Goal: Submit feedback/report problem: Submit feedback/report problem

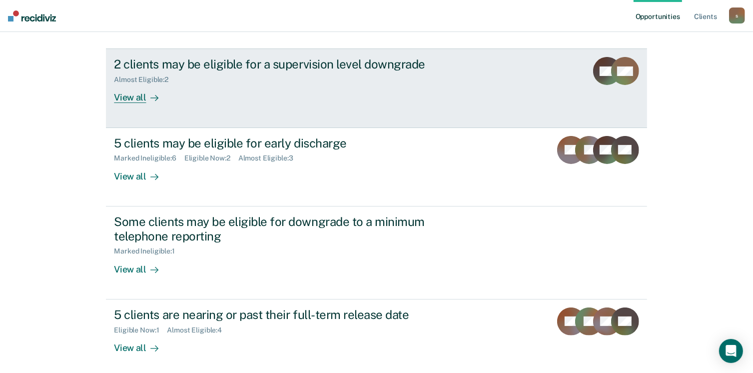
scroll to position [150, 0]
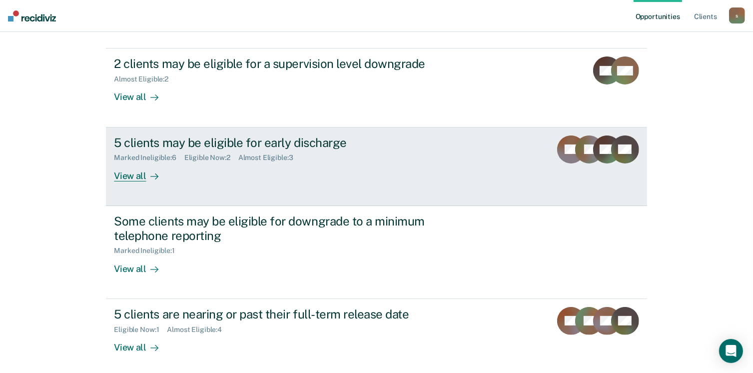
click at [134, 178] on div "View all" at bounding box center [142, 171] width 56 height 19
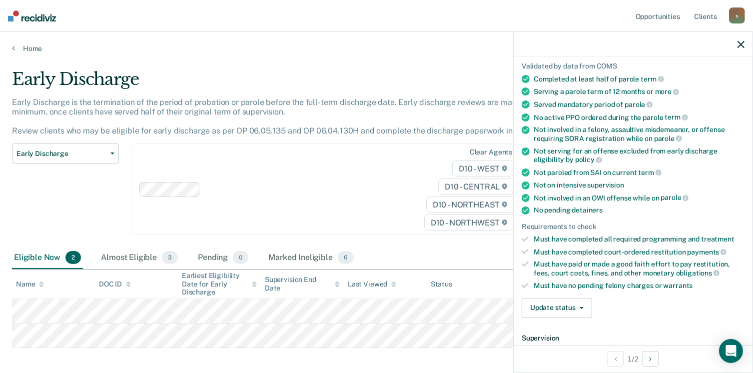
scroll to position [70, 0]
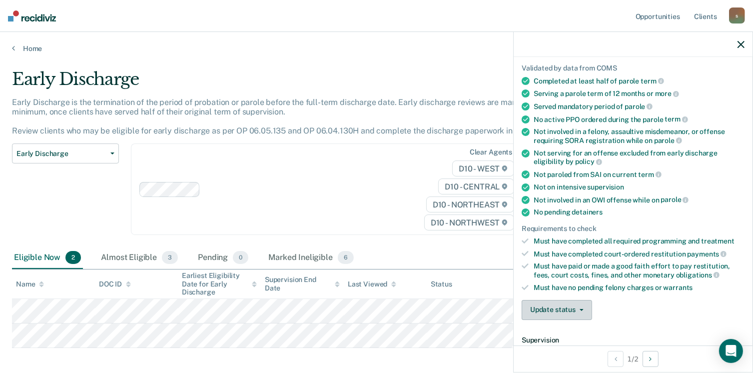
click at [581, 306] on button "Update status" at bounding box center [557, 310] width 70 height 20
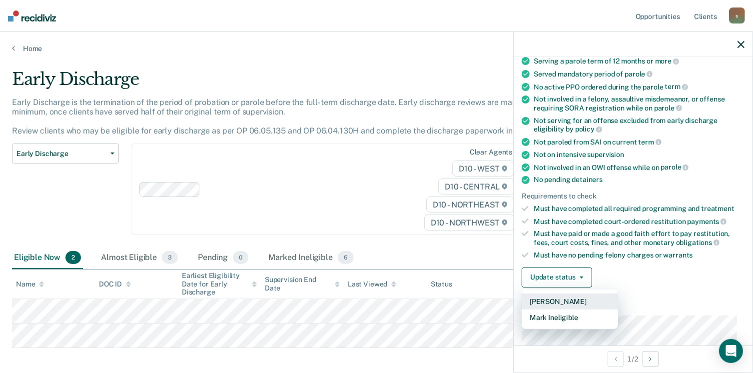
scroll to position [120, 0]
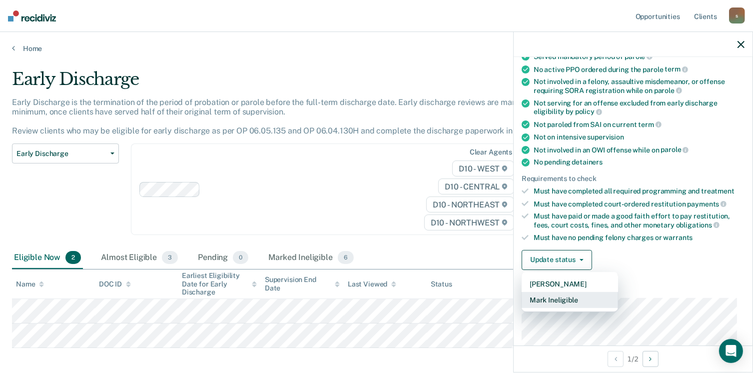
click at [574, 294] on button "Mark Ineligible" at bounding box center [570, 300] width 96 height 16
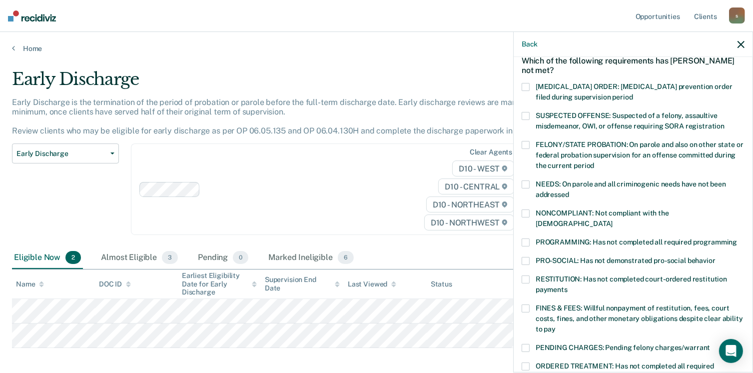
scroll to position [100, 0]
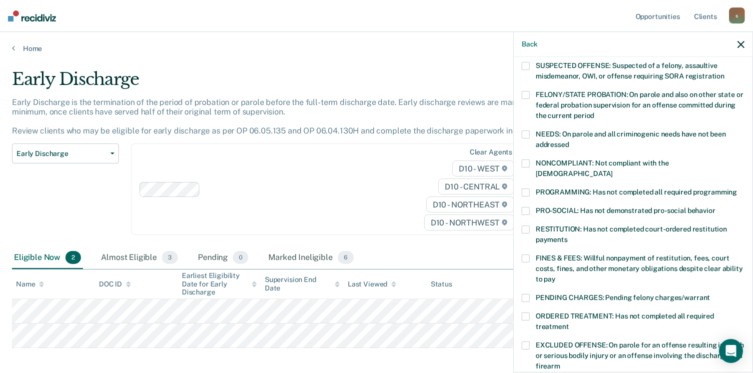
click at [529, 254] on span at bounding box center [526, 258] width 8 height 8
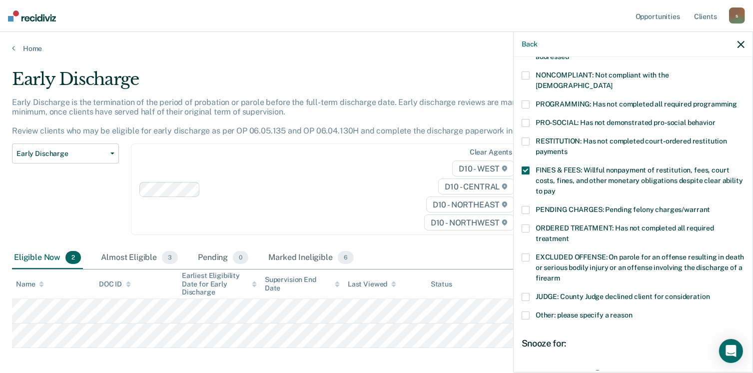
scroll to position [284, 0]
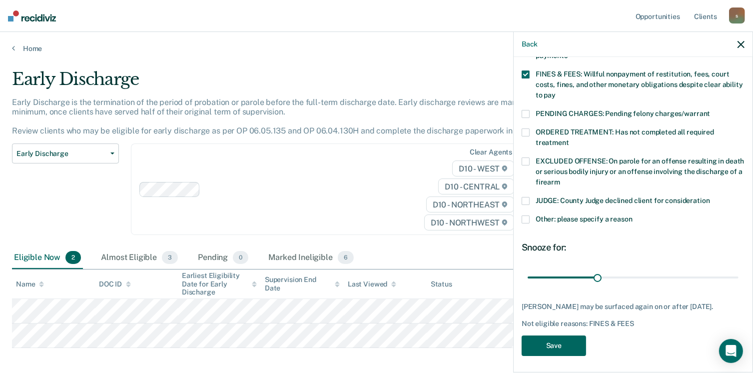
click at [568, 347] on button "Save" at bounding box center [554, 345] width 64 height 20
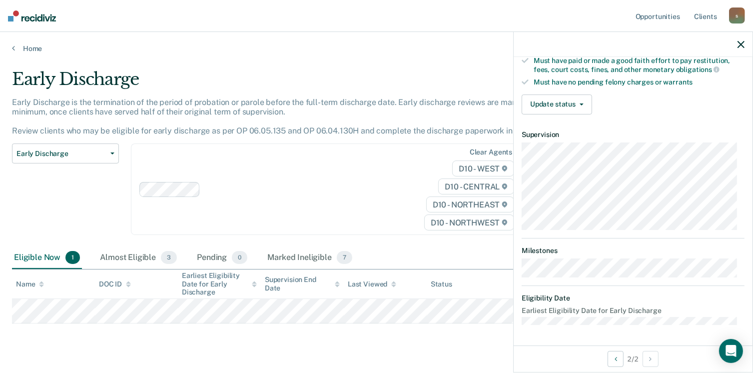
scroll to position [270, 0]
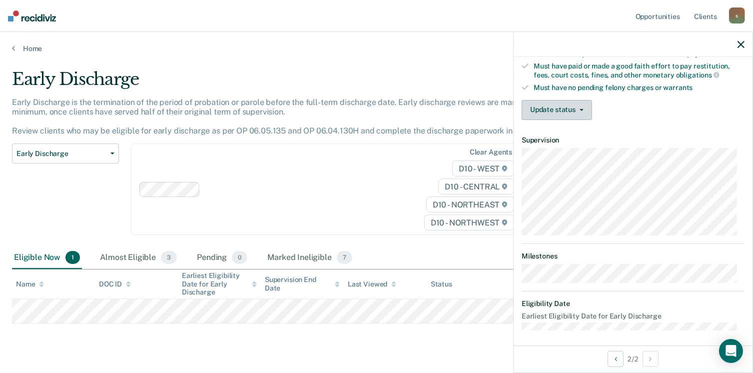
click at [576, 109] on span "button" at bounding box center [580, 110] width 8 height 2
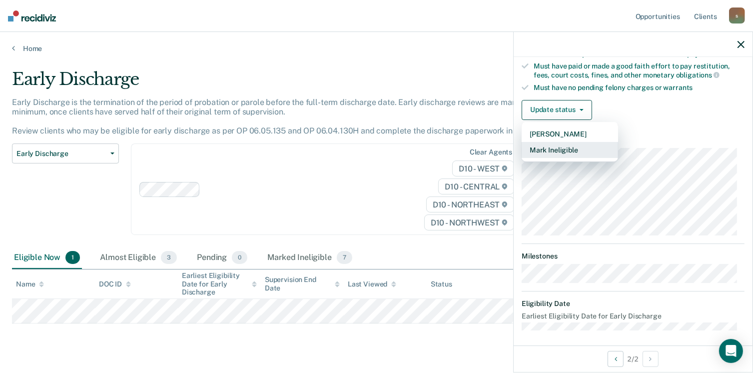
click at [564, 145] on button "Mark Ineligible" at bounding box center [570, 150] width 96 height 16
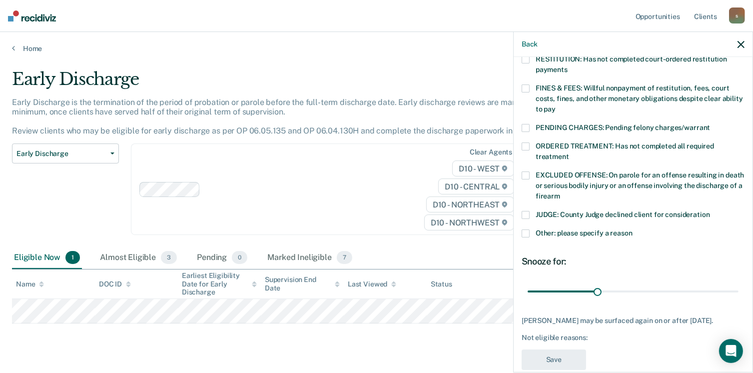
scroll to position [220, 0]
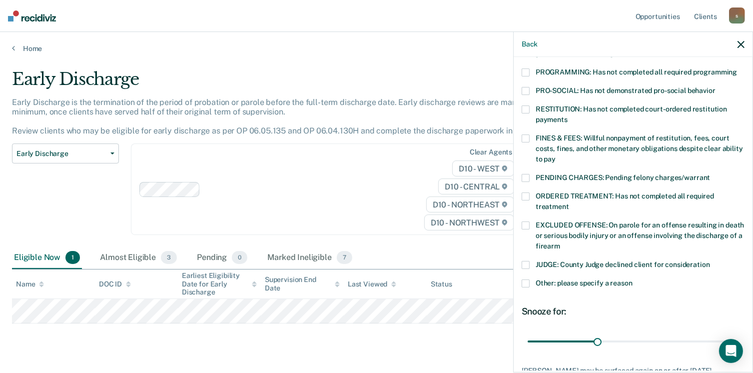
click at [527, 134] on span at bounding box center [526, 138] width 8 height 8
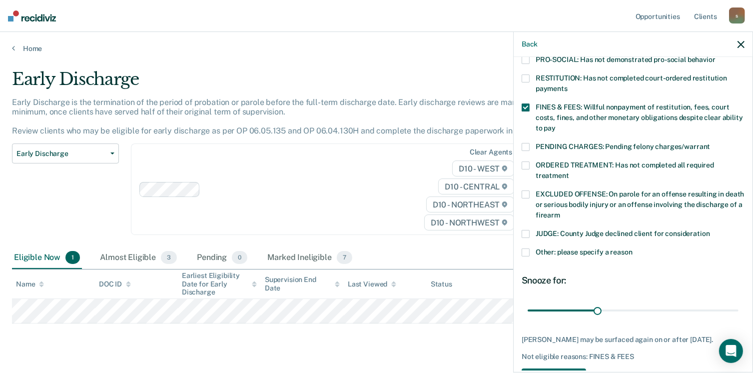
scroll to position [284, 0]
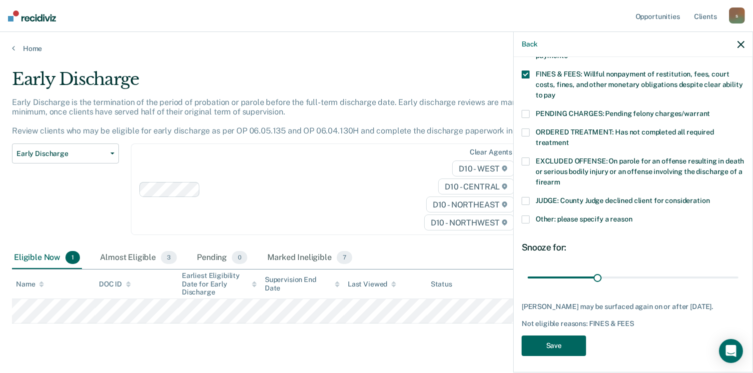
click at [564, 342] on button "Save" at bounding box center [554, 345] width 64 height 20
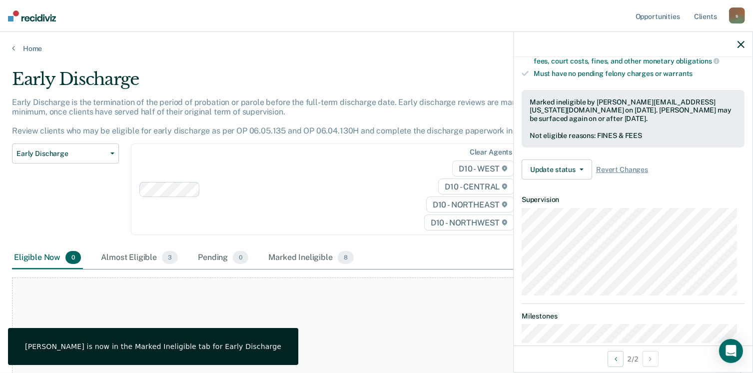
click at [741, 46] on icon "button" at bounding box center [741, 44] width 7 height 7
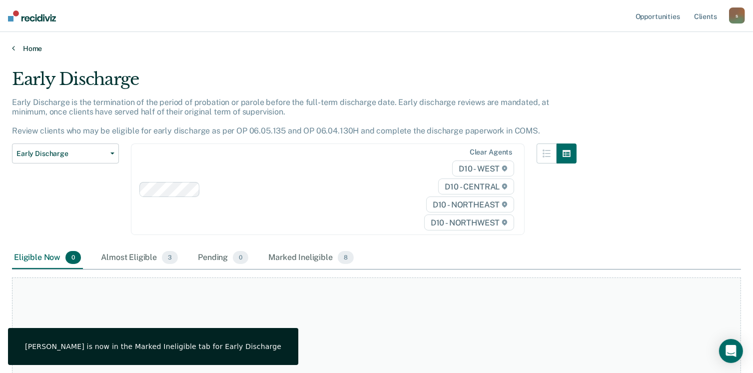
click at [34, 44] on link "Home" at bounding box center [376, 48] width 729 height 9
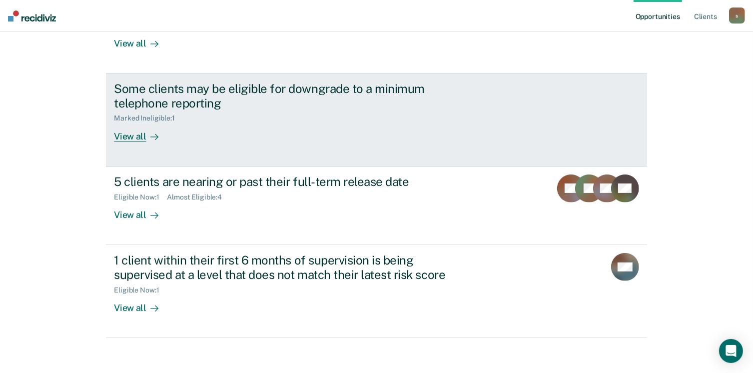
scroll to position [300, 0]
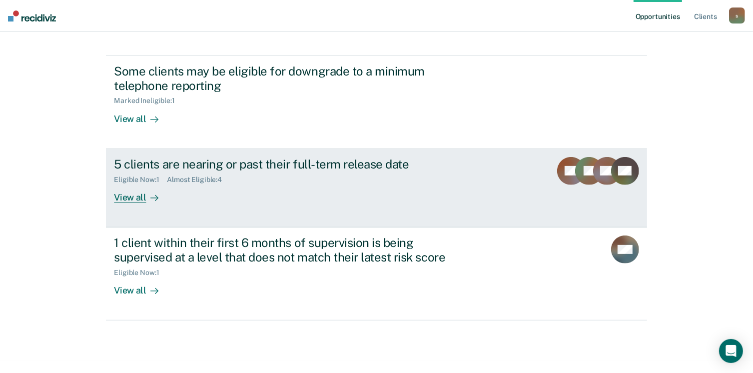
click at [133, 190] on div "View all" at bounding box center [142, 192] width 56 height 19
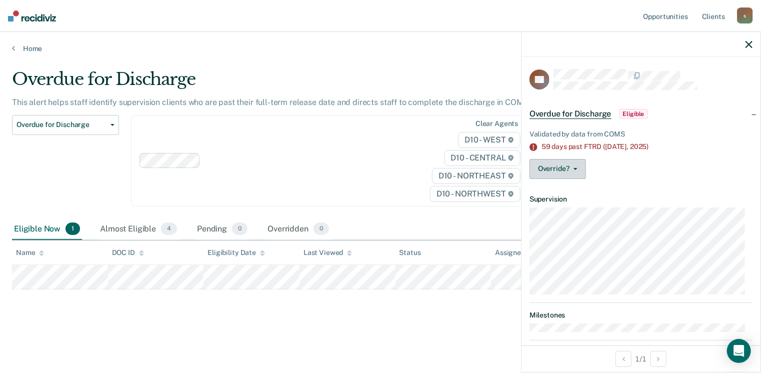
click at [576, 168] on icon "button" at bounding box center [575, 169] width 4 height 2
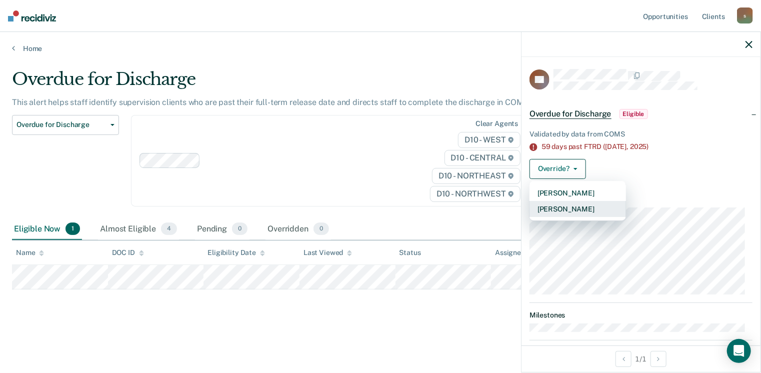
click at [581, 206] on button "[PERSON_NAME]" at bounding box center [577, 209] width 96 height 16
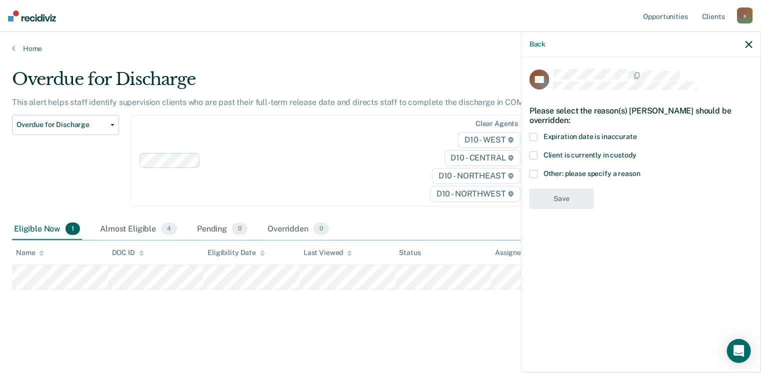
click at [535, 174] on span at bounding box center [533, 174] width 8 height 8
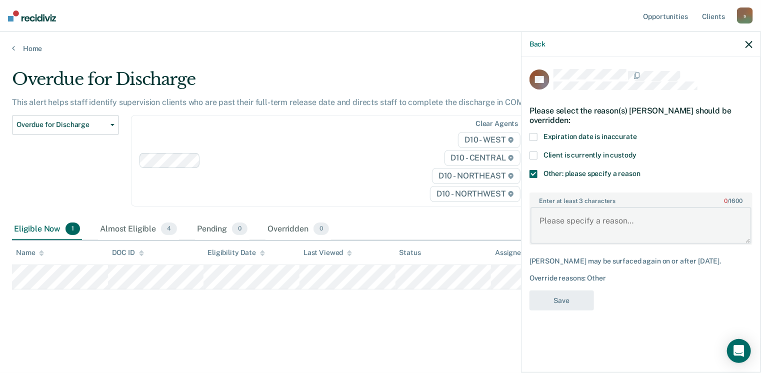
click at [583, 226] on textarea "Enter at least 3 characters 0 / 1600" at bounding box center [640, 225] width 221 height 37
type textarea "Subject just paroled on [DATE]"
click at [572, 299] on button "Save" at bounding box center [561, 300] width 64 height 20
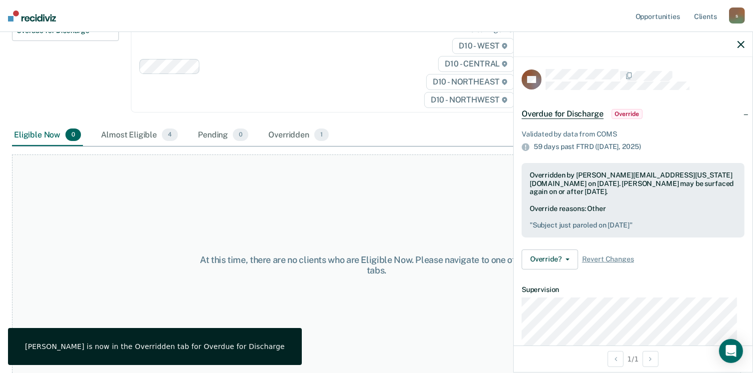
scroll to position [95, 0]
click at [742, 42] on icon "button" at bounding box center [741, 44] width 7 height 7
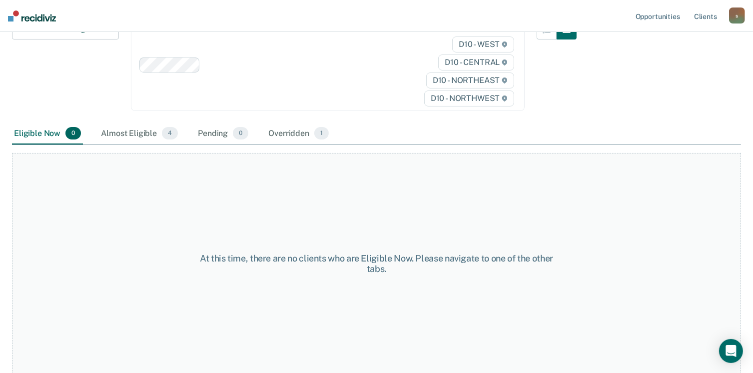
scroll to position [0, 0]
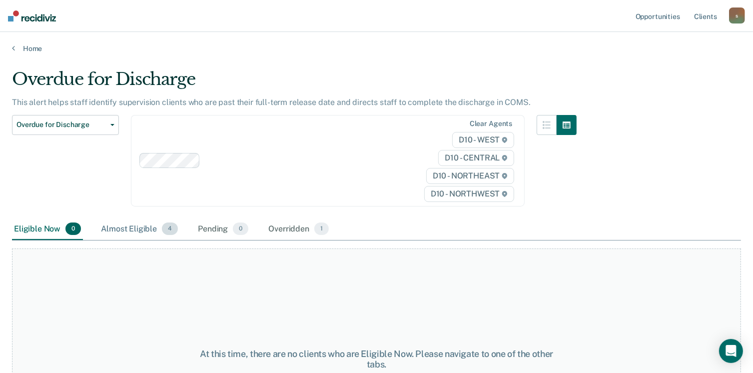
click at [144, 225] on div "Almost Eligible 4" at bounding box center [139, 229] width 81 height 22
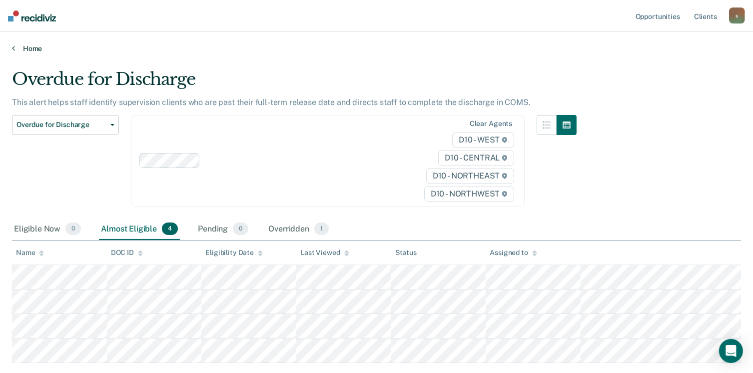
click at [30, 47] on link "Home" at bounding box center [376, 48] width 729 height 9
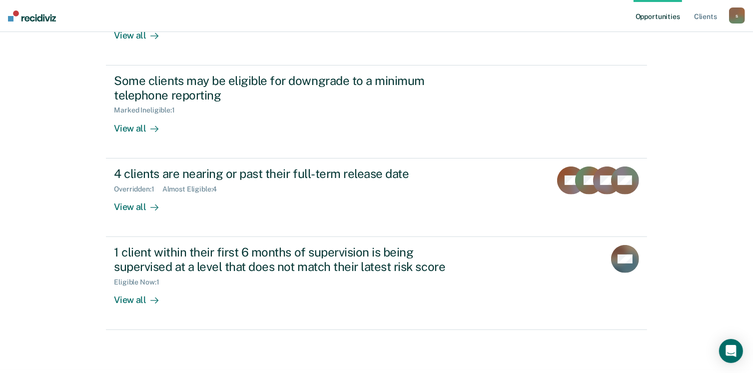
scroll to position [300, 0]
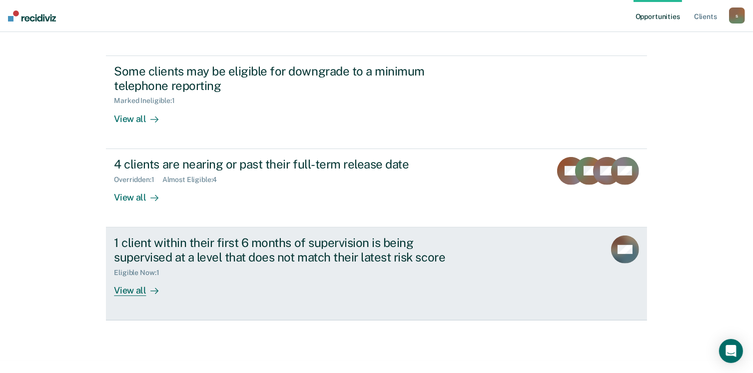
click at [138, 293] on div "View all" at bounding box center [142, 285] width 56 height 19
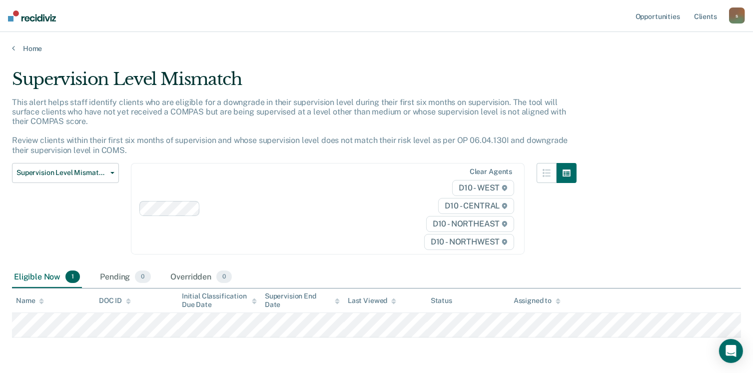
scroll to position [35, 0]
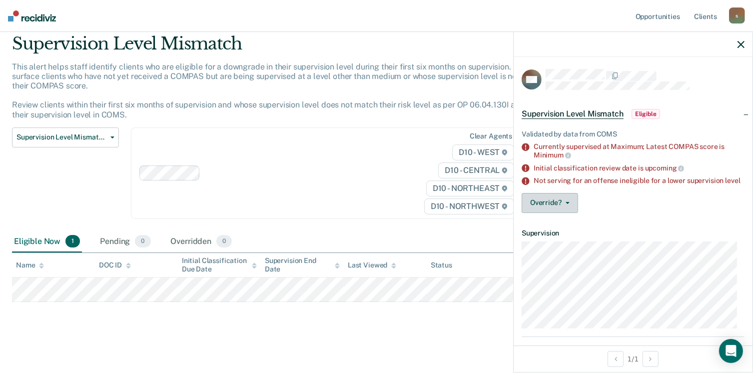
click at [563, 212] on button "Override?" at bounding box center [550, 203] width 56 height 20
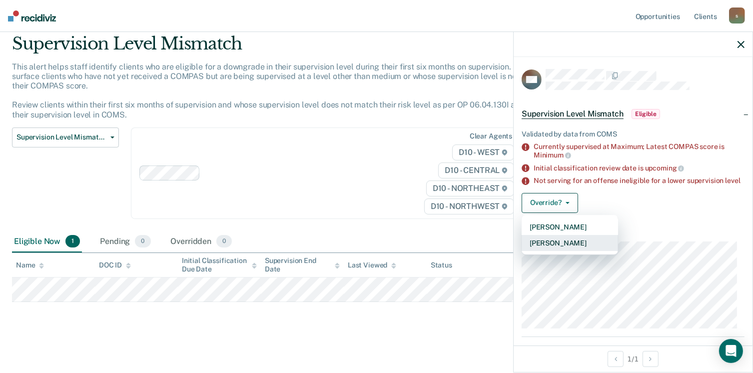
click at [571, 251] on button "[PERSON_NAME]" at bounding box center [570, 243] width 96 height 16
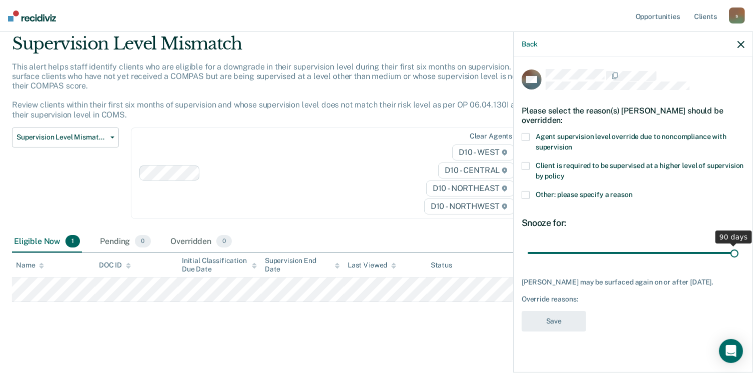
drag, startPoint x: 598, startPoint y: 251, endPoint x: 745, endPoint y: 250, distance: 147.4
type input "90"
click at [739, 250] on input "range" at bounding box center [633, 252] width 211 height 17
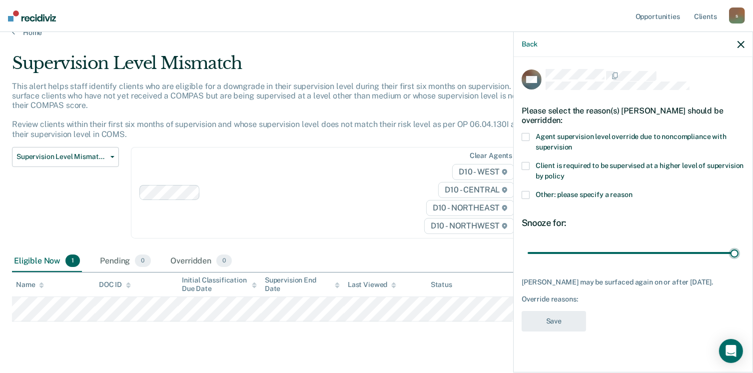
scroll to position [0, 0]
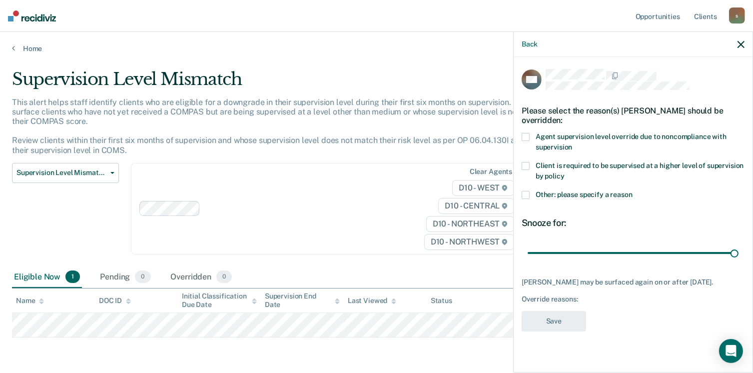
click at [588, 166] on span "Client is required to be supervised at a higher level of supervision by policy" at bounding box center [640, 170] width 208 height 18
click at [565, 318] on button "Save" at bounding box center [554, 321] width 64 height 20
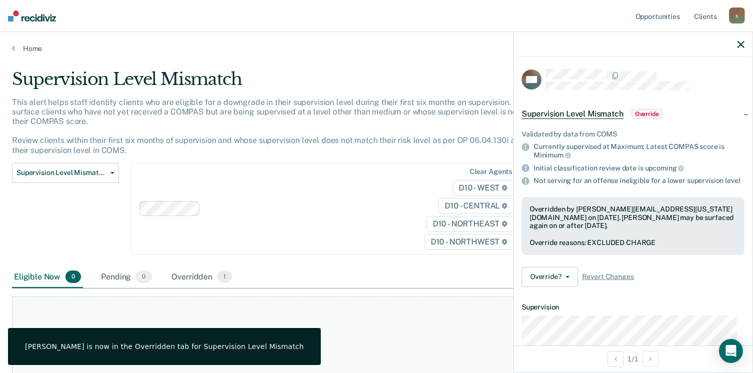
click at [740, 46] on icon "button" at bounding box center [741, 44] width 7 height 7
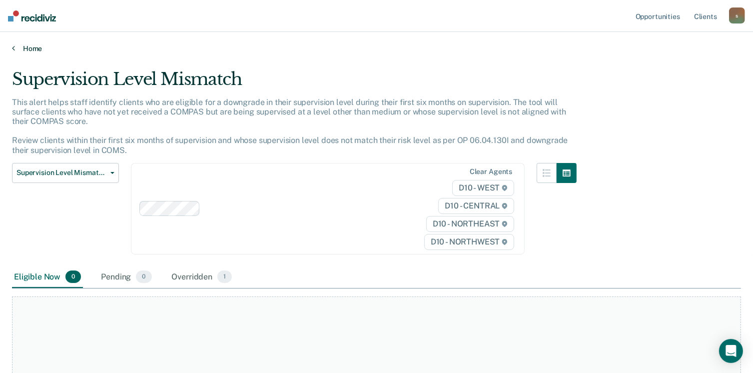
click at [42, 47] on link "Home" at bounding box center [376, 48] width 729 height 9
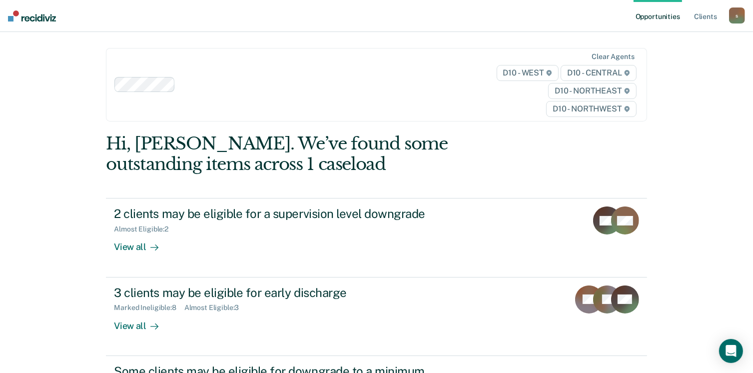
click at [39, 17] on img at bounding box center [32, 15] width 48 height 11
click at [740, 21] on div "s" at bounding box center [737, 15] width 16 height 16
click at [676, 108] on div "Opportunities Client s [PERSON_NAME][EMAIL_ADDRESS][US_STATE][DOMAIN_NAME] s Pr…" at bounding box center [376, 330] width 753 height 660
click at [702, 13] on link "Client s" at bounding box center [705, 16] width 27 height 32
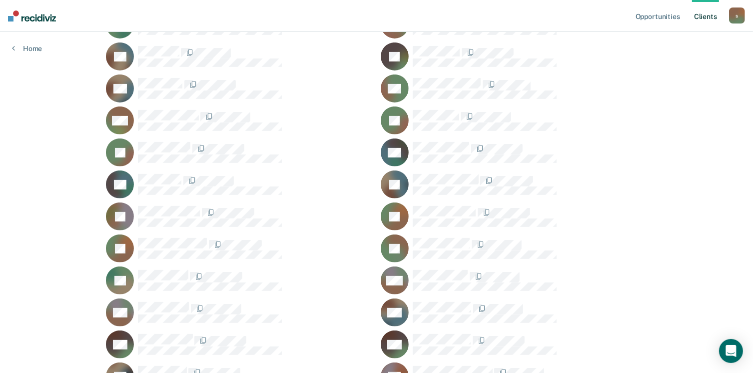
scroll to position [721, 0]
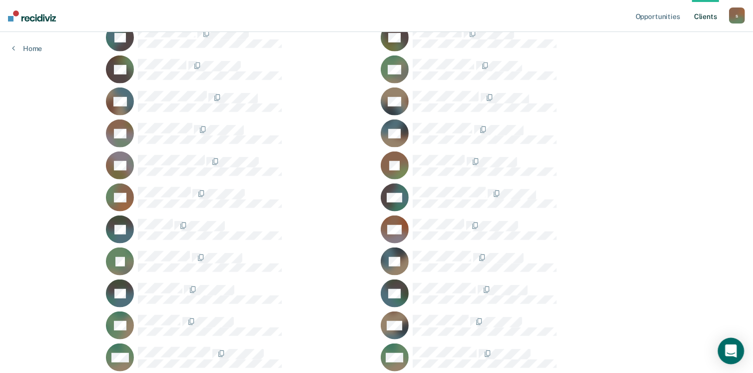
click at [722, 352] on div "Open Intercom Messenger" at bounding box center [731, 351] width 26 height 26
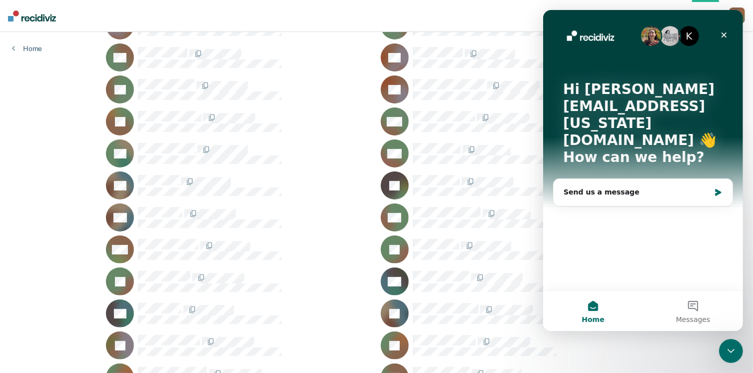
scroll to position [171, 0]
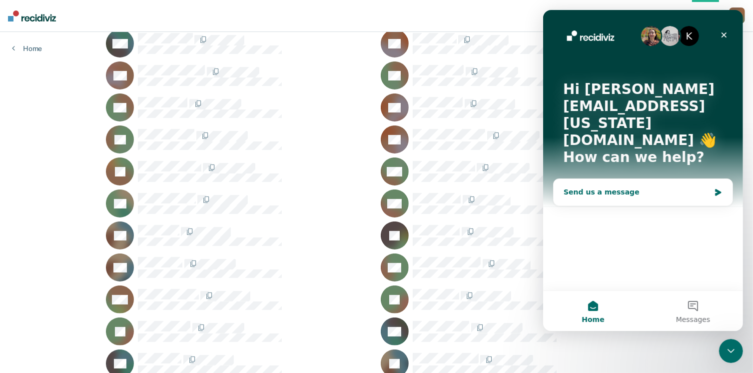
click at [597, 187] on div "Send us a message" at bounding box center [636, 192] width 146 height 10
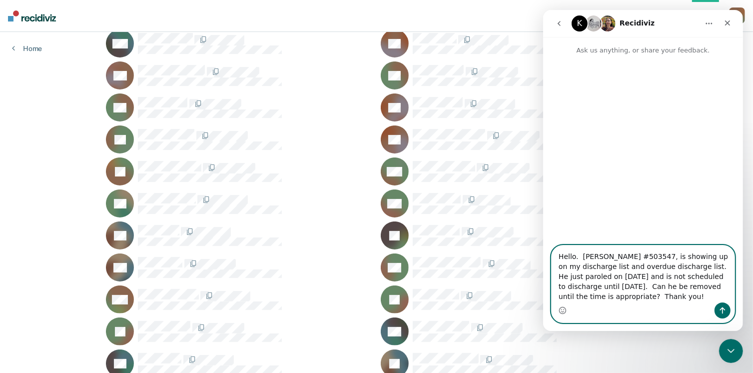
type textarea "Hello. [PERSON_NAME] #503547, is showing up on my discharge list and overdue di…"
click at [723, 312] on icon "Send a message…" at bounding box center [722, 310] width 5 height 6
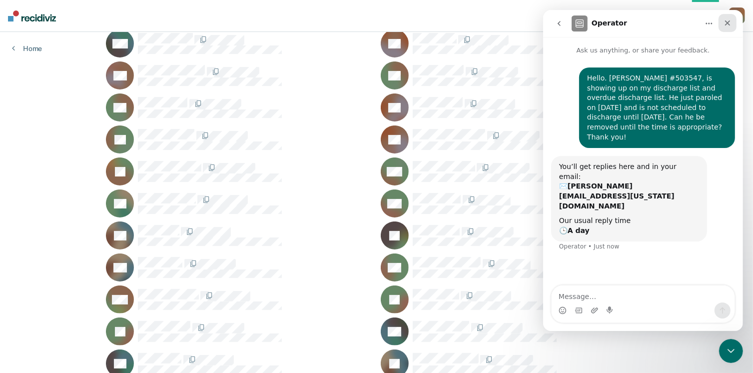
click at [728, 24] on icon "Close" at bounding box center [727, 23] width 8 height 8
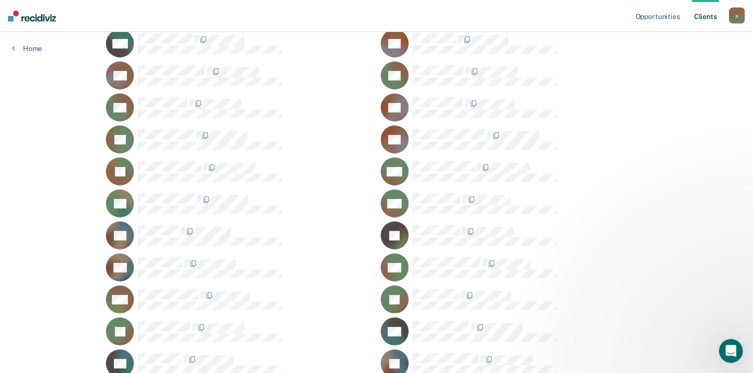
scroll to position [0, 0]
